Goal: Task Accomplishment & Management: Complete application form

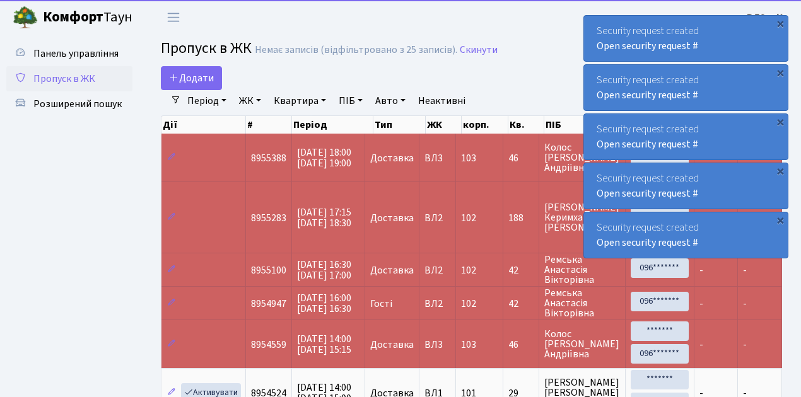
select select "25"
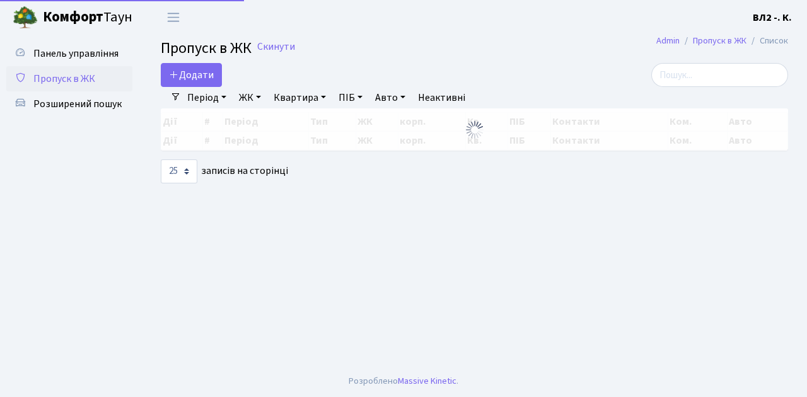
select select "25"
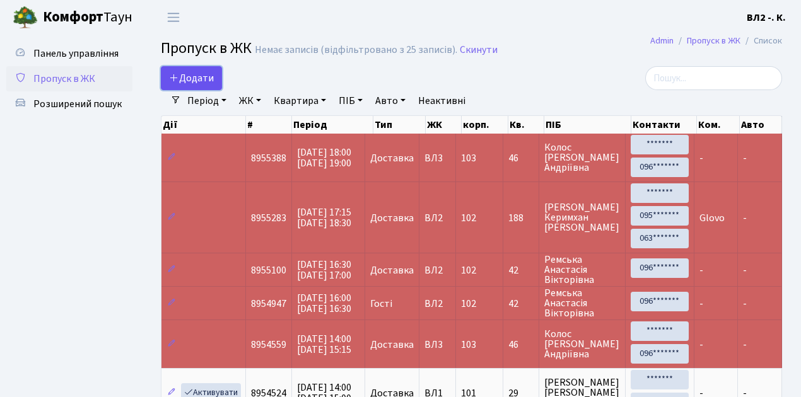
click at [211, 85] on span "Додати" at bounding box center [191, 78] width 45 height 14
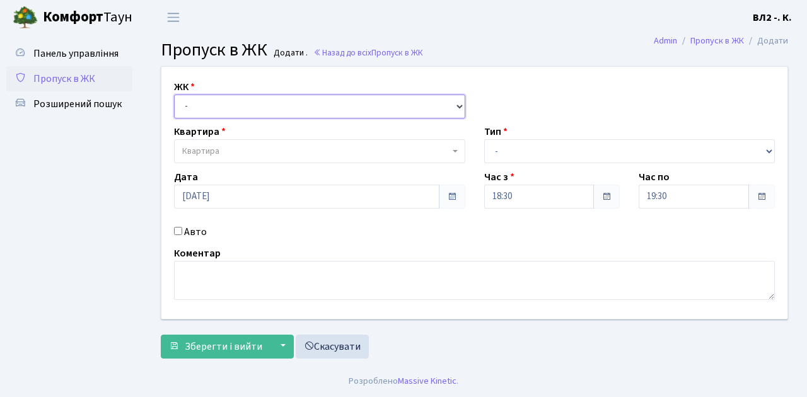
click at [459, 103] on select "- ВЛ1, Ужгородський пров., 4/1 ВЛ2, Голосіївський просп., 76 ВЛ3, пр.Голосіївсь…" at bounding box center [319, 107] width 291 height 24
select select "317"
click at [174, 95] on select "- ВЛ1, Ужгородський пров., 4/1 ВЛ2, Голосіївський просп., 76 ВЛ3, пр.Голосіївсь…" at bounding box center [319, 107] width 291 height 24
select select
click at [455, 148] on span at bounding box center [456, 151] width 3 height 24
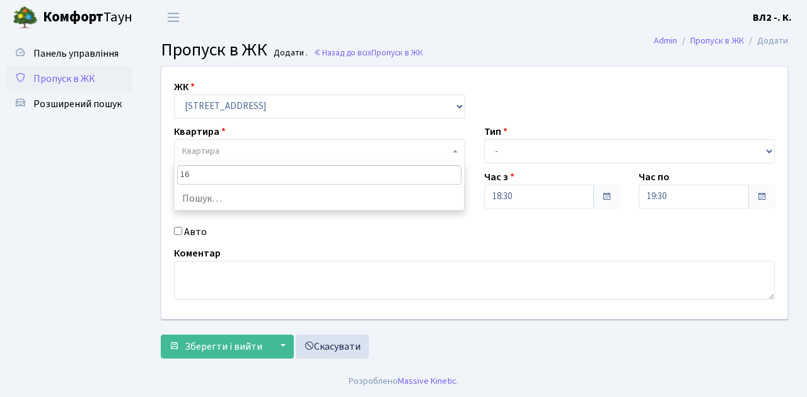
type input "163"
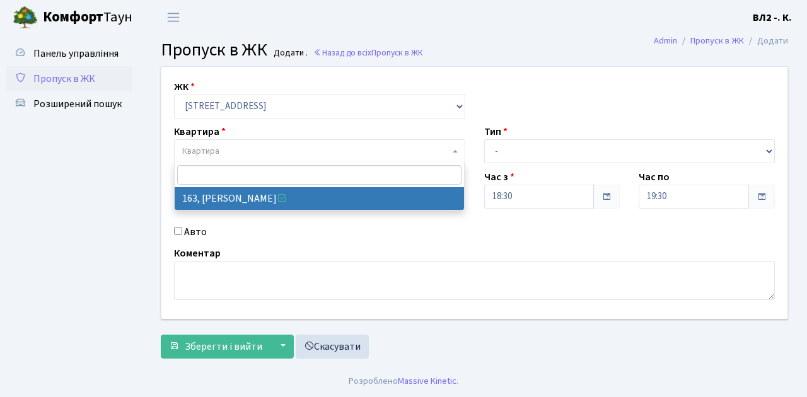
select select "38425"
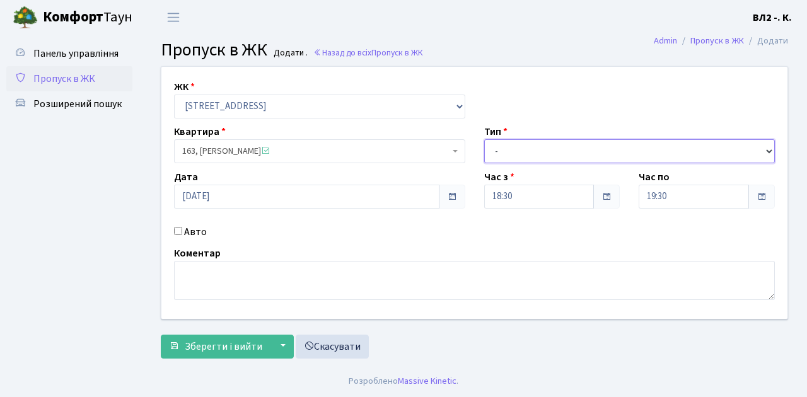
click at [770, 148] on select "- Доставка Таксі Гості Сервіс" at bounding box center [629, 151] width 291 height 24
select select "1"
click at [484, 139] on select "- Доставка Таксі Гості Сервіс" at bounding box center [629, 151] width 291 height 24
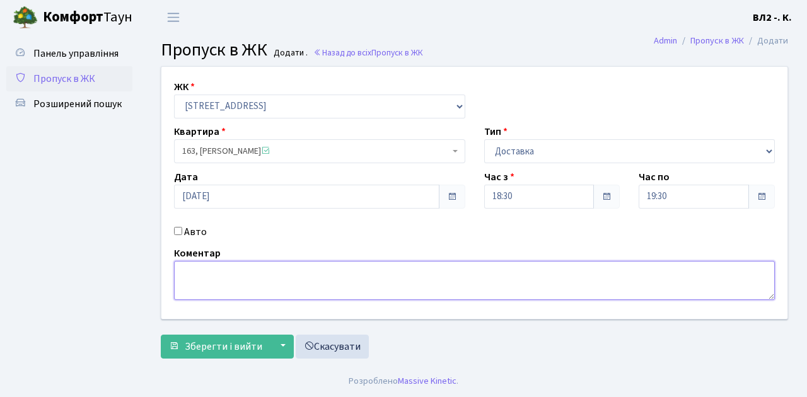
click at [184, 273] on textarea at bounding box center [474, 280] width 601 height 39
type textarea "Glovo 18-33"
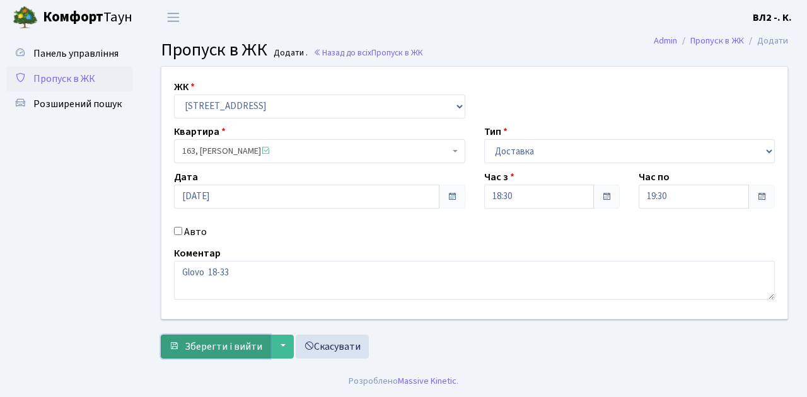
click at [194, 351] on span "Зберегти і вийти" at bounding box center [224, 347] width 78 height 14
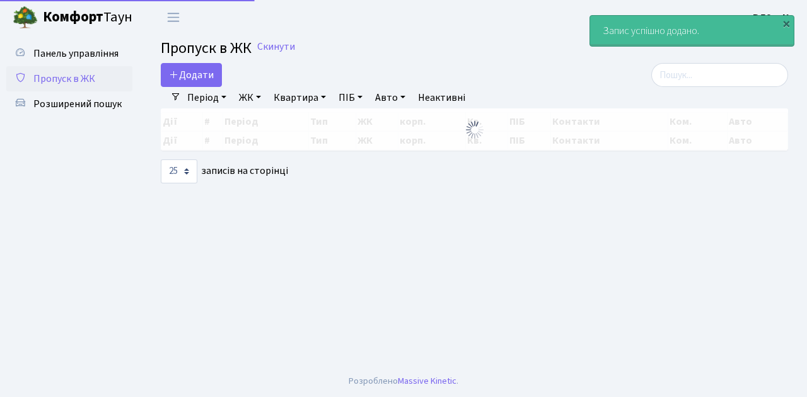
select select "25"
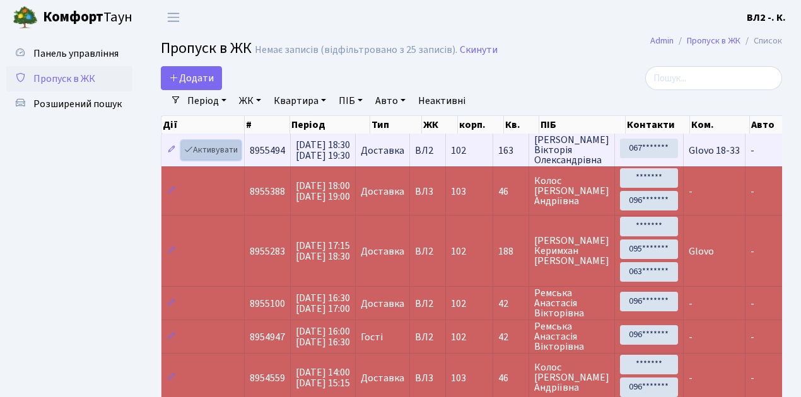
click at [233, 156] on link "Активувати" at bounding box center [211, 151] width 60 height 20
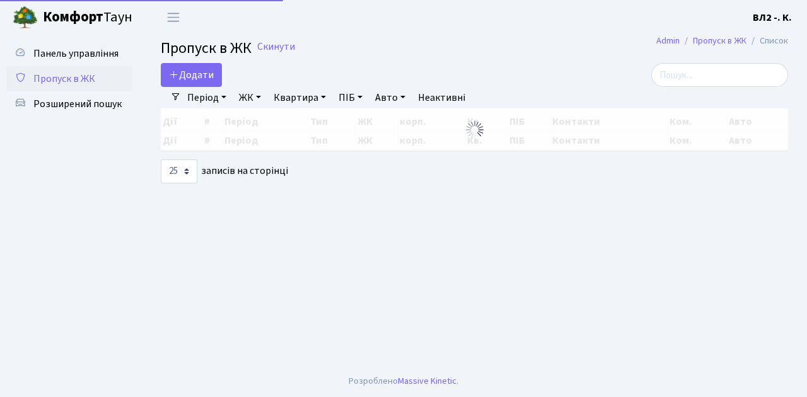
select select "25"
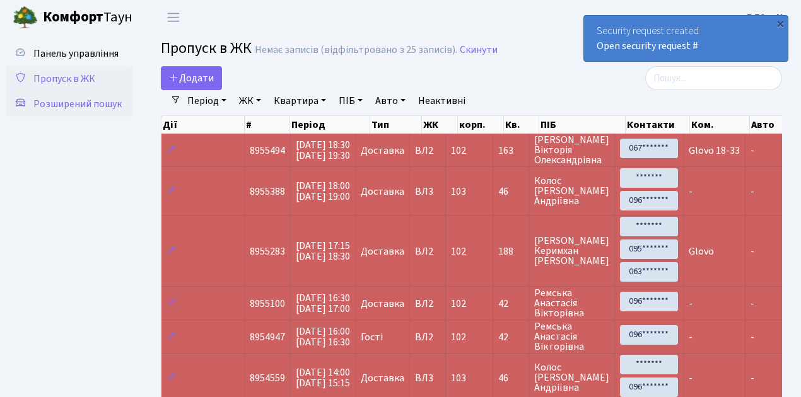
drag, startPoint x: 92, startPoint y: 103, endPoint x: 99, endPoint y: 108, distance: 8.2
click at [92, 103] on span "Розширений пошук" at bounding box center [77, 104] width 88 height 14
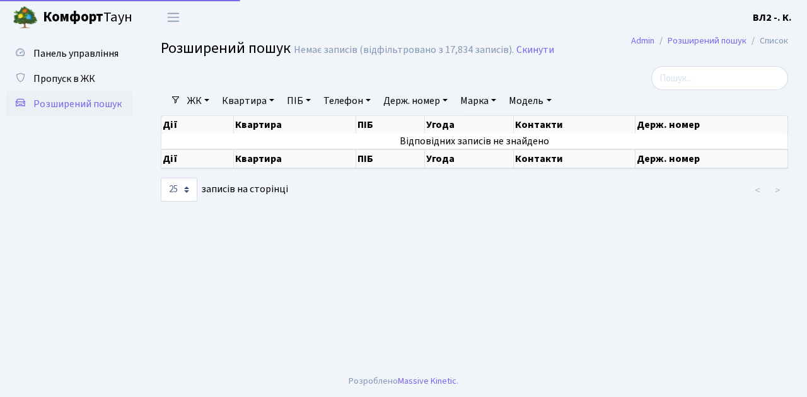
select select "25"
click at [271, 100] on link "Квартира" at bounding box center [248, 100] width 62 height 21
type input "50"
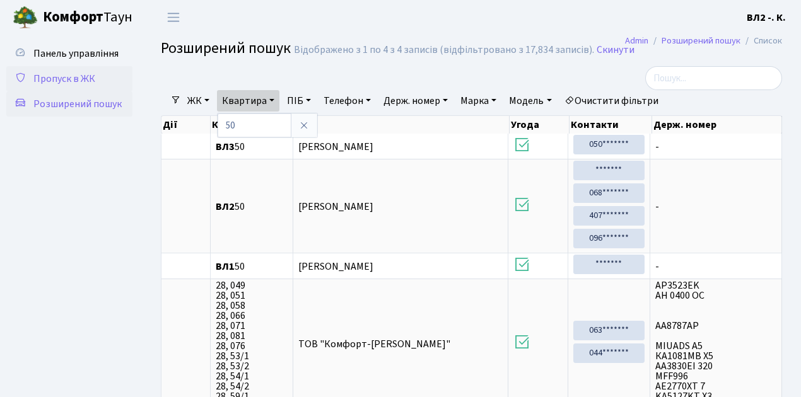
click at [55, 78] on span "Пропуск в ЖК" at bounding box center [64, 79] width 62 height 14
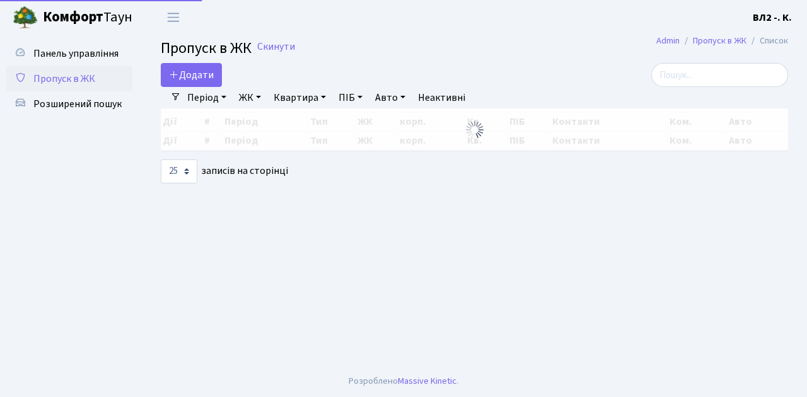
select select "25"
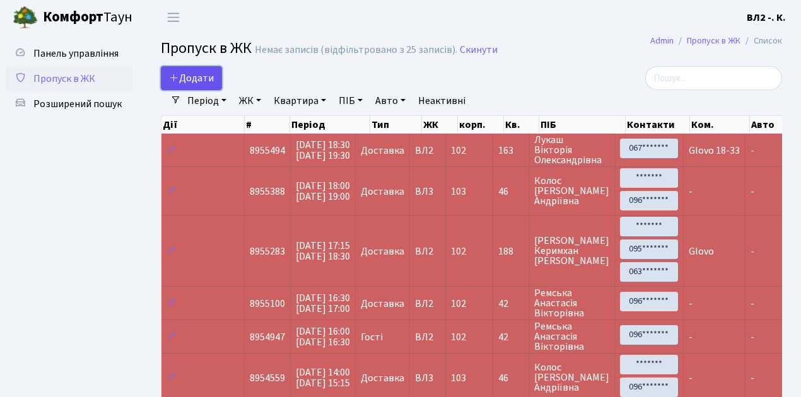
click at [215, 86] on link "Додати" at bounding box center [191, 78] width 61 height 24
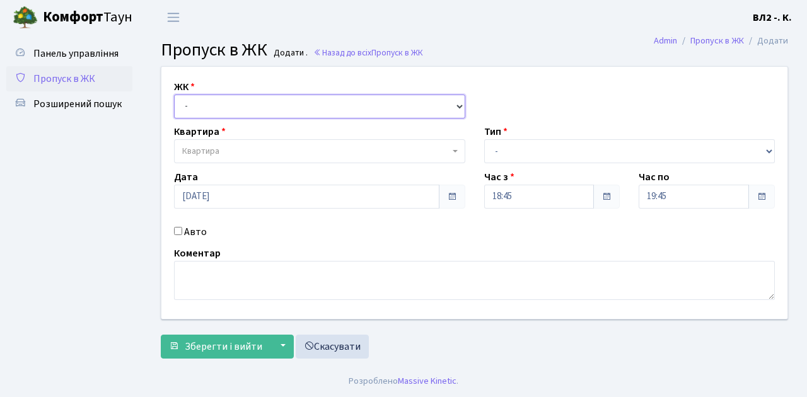
click at [460, 105] on select "- ВЛ1, Ужгородський пров., 4/1 ВЛ2, Голосіївський просп., 76 ВЛ3, пр.Голосіївсь…" at bounding box center [319, 107] width 291 height 24
select select "317"
click at [174, 95] on select "- ВЛ1, Ужгородський пров., 4/1 ВЛ2, Голосіївський просп., 76 ВЛ3, пр.Голосіївсь…" at bounding box center [319, 107] width 291 height 24
select select
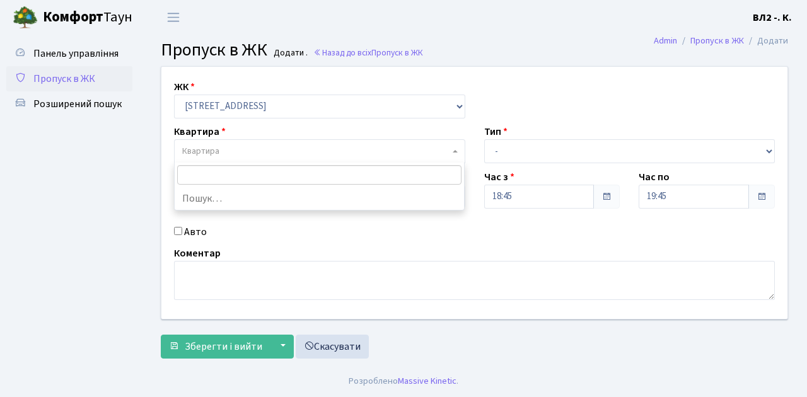
click at [453, 150] on b at bounding box center [455, 151] width 5 height 3
type input "5"
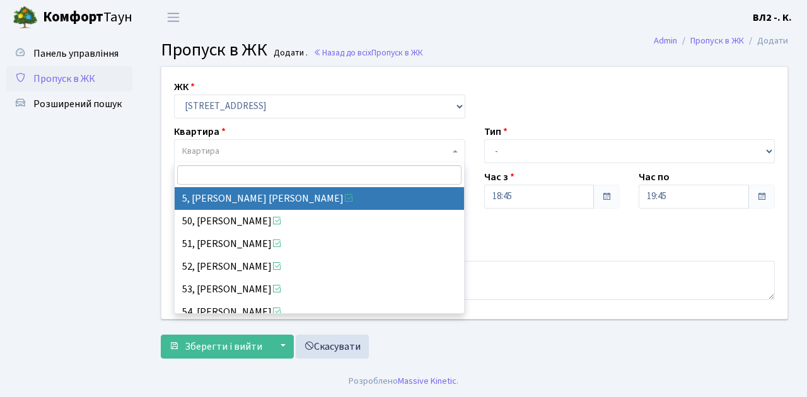
select select "37954"
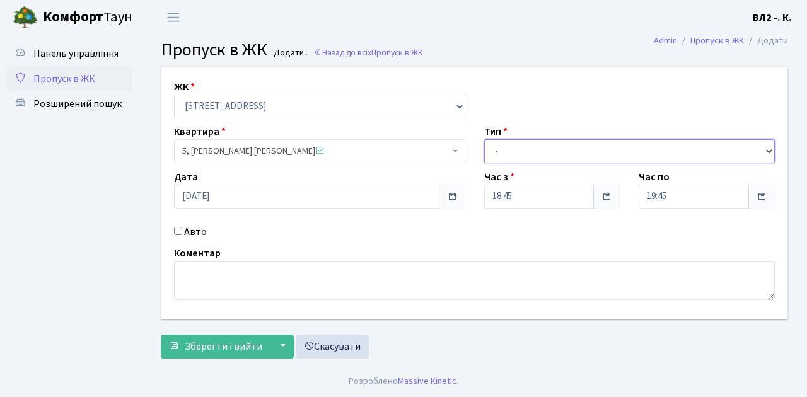
click at [769, 149] on select "- Доставка Таксі Гості Сервіс" at bounding box center [629, 151] width 291 height 24
select select "1"
click at [484, 139] on select "- Доставка Таксі Гості Сервіс" at bounding box center [629, 151] width 291 height 24
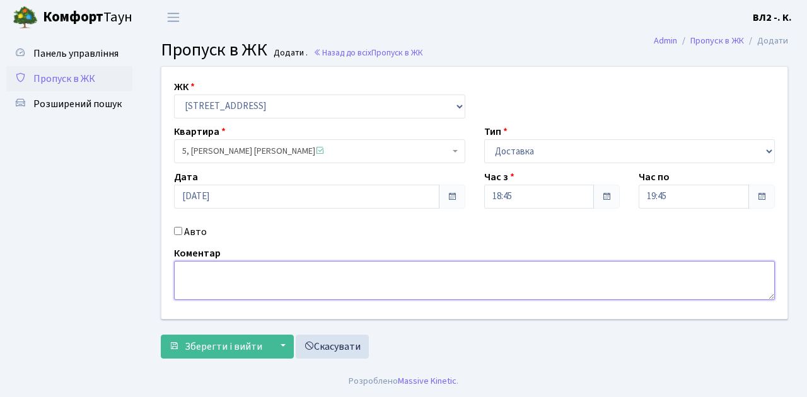
click at [189, 269] on textarea at bounding box center [474, 280] width 601 height 39
type textarea "Dominos 18-50"
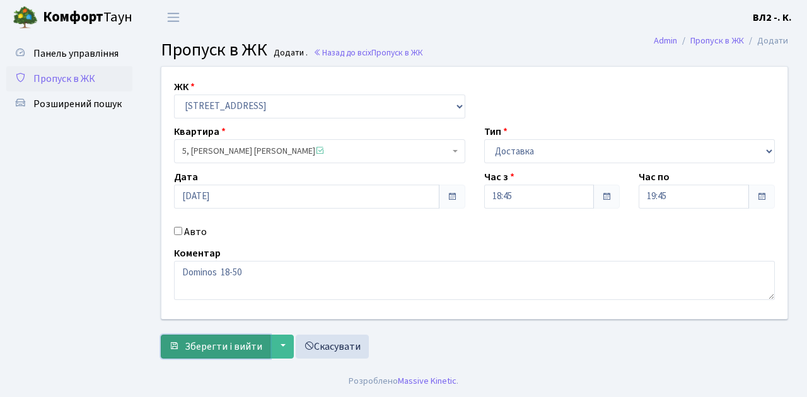
click at [190, 353] on button "Зберегти і вийти" at bounding box center [216, 347] width 110 height 24
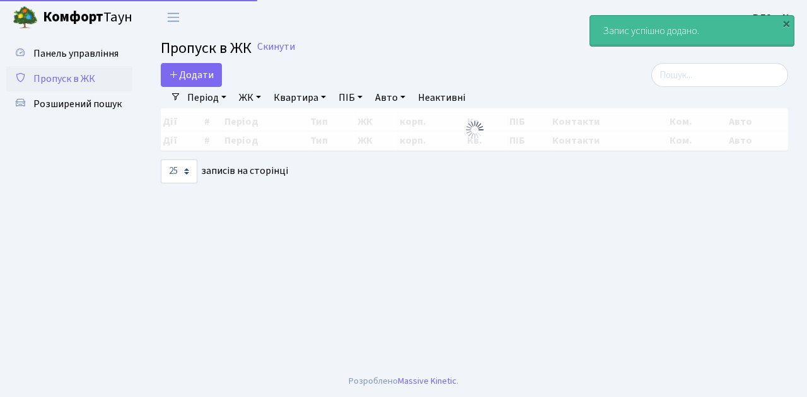
select select "25"
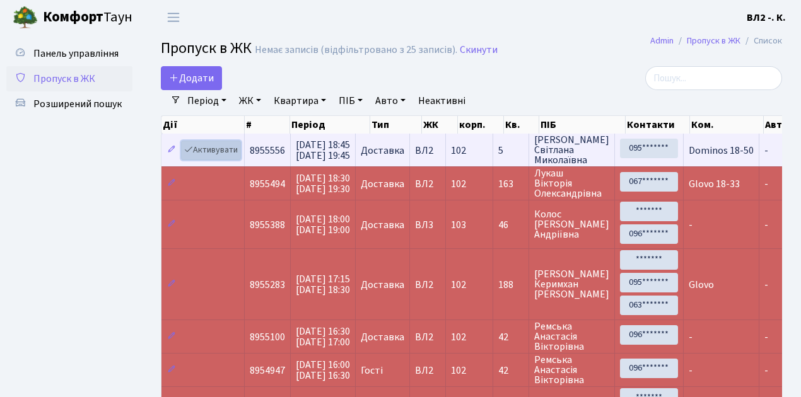
click at [237, 158] on link "Активувати" at bounding box center [211, 151] width 60 height 20
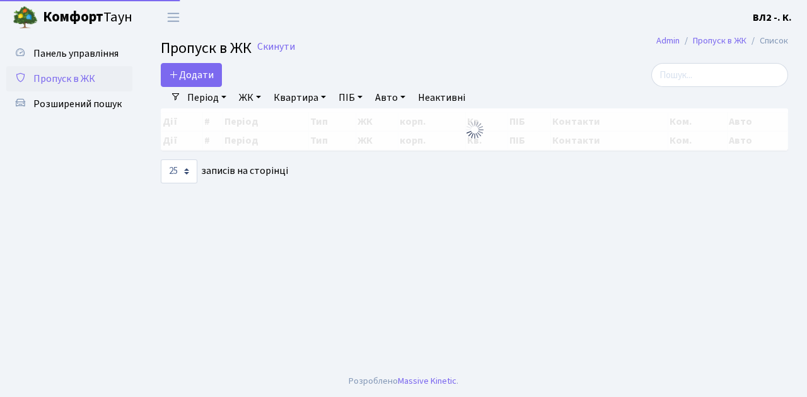
select select "25"
